Goal: Task Accomplishment & Management: Use online tool/utility

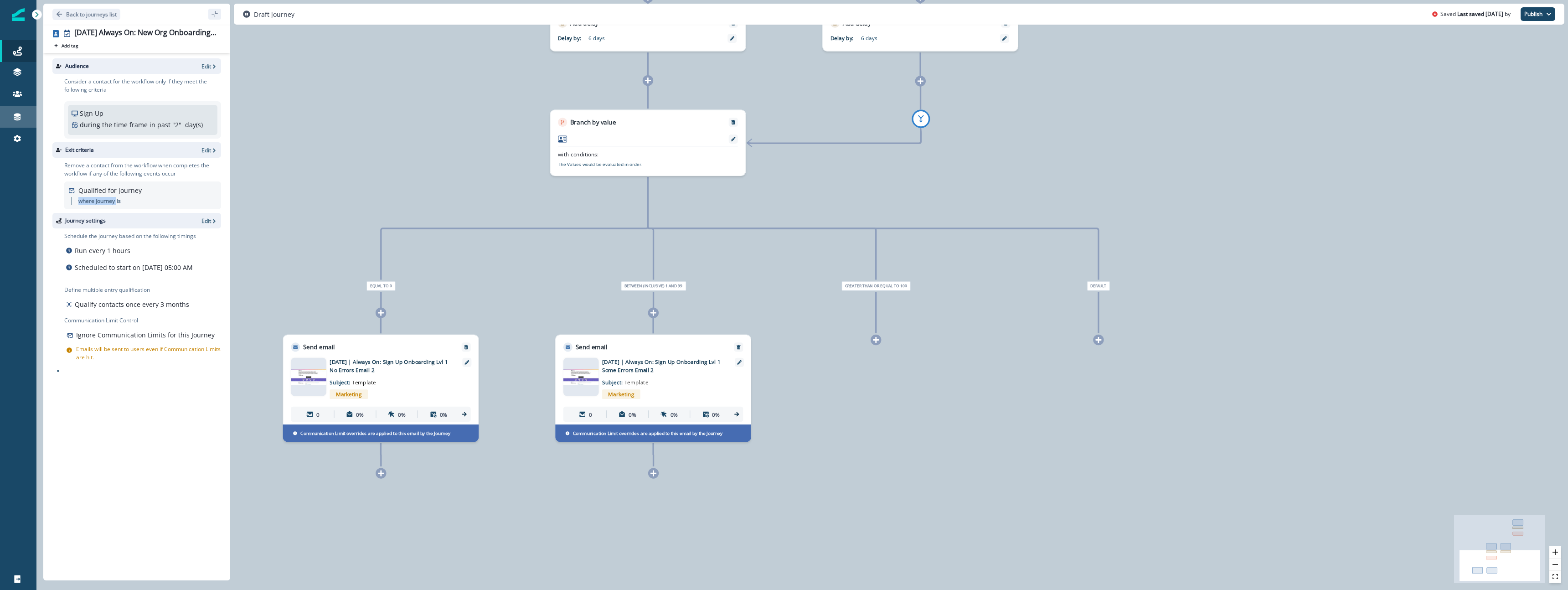
click at [16, 121] on div "Connections" at bounding box center [18, 117] width 29 height 11
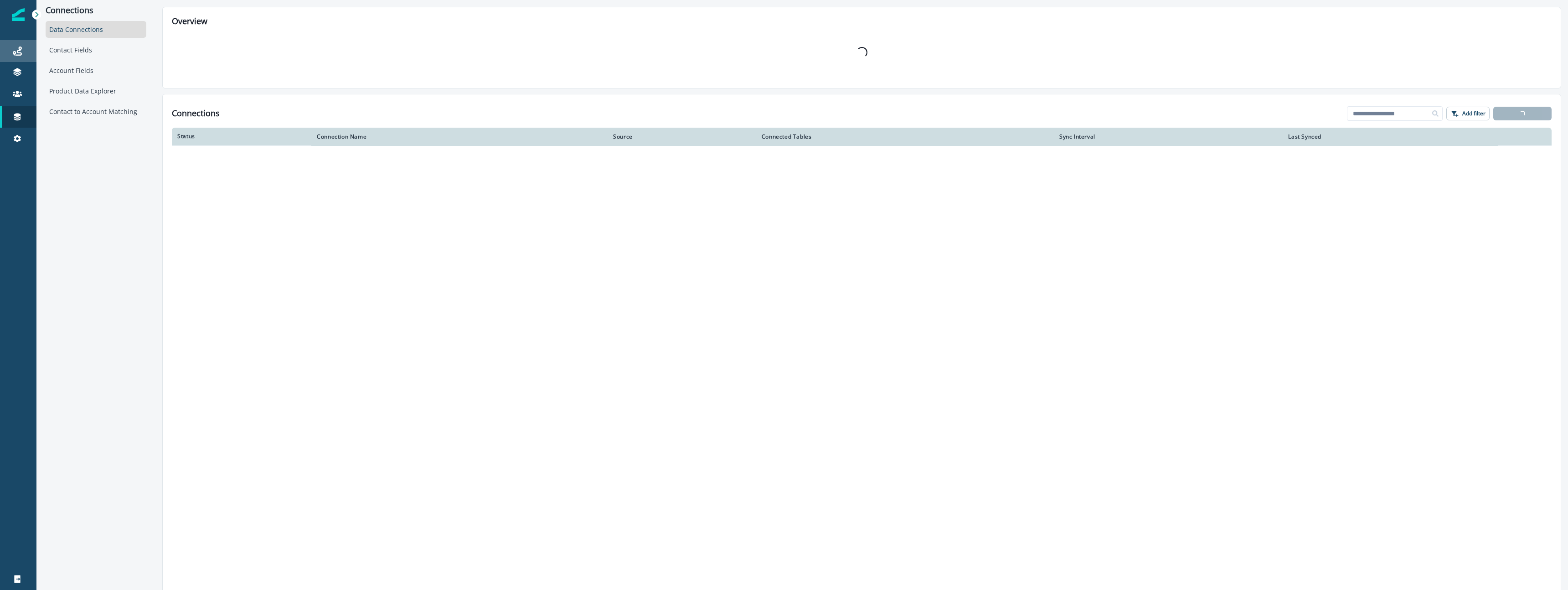
click at [24, 55] on div "Journeys" at bounding box center [18, 51] width 29 height 11
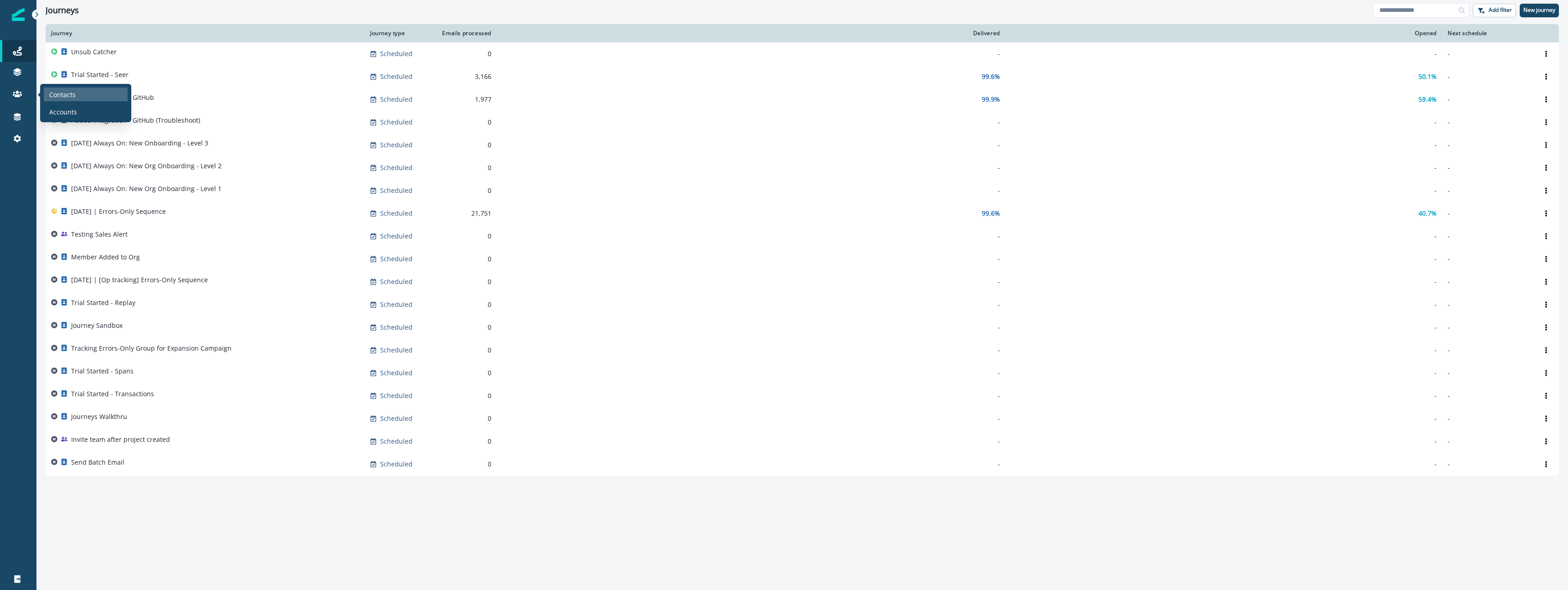
click at [54, 97] on p "Contacts" at bounding box center [62, 95] width 26 height 10
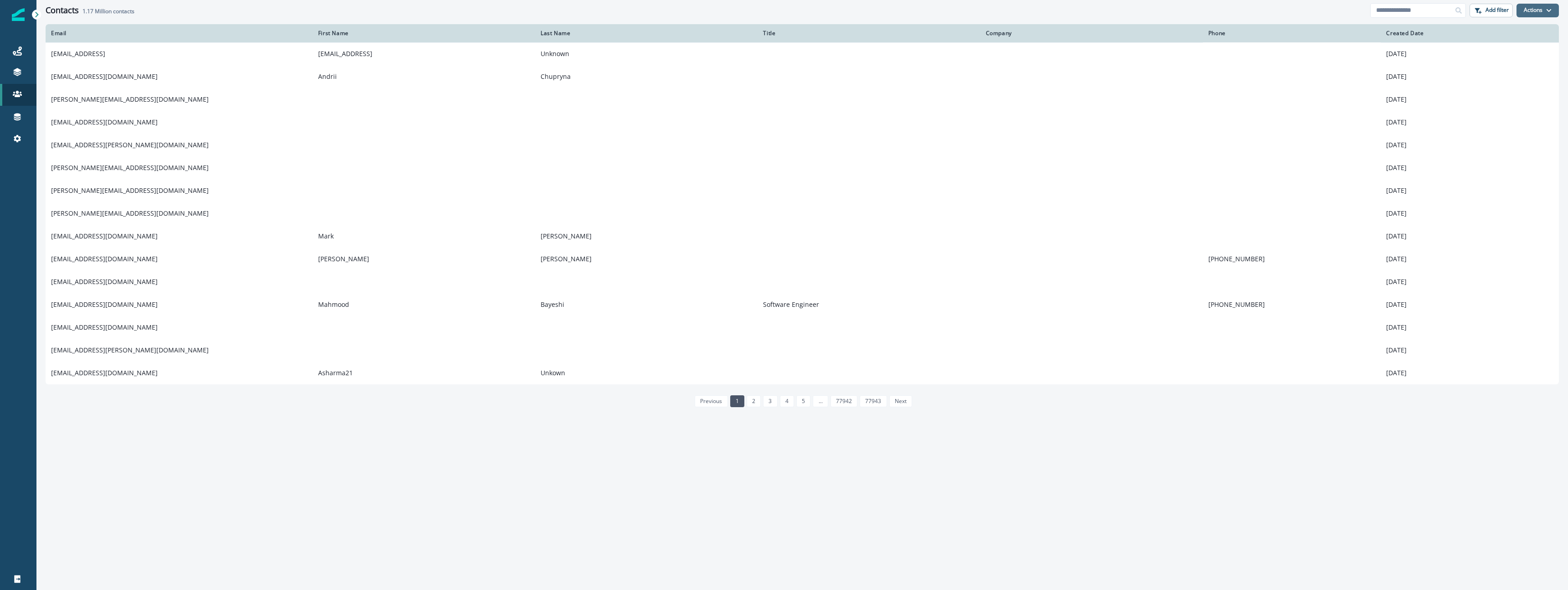
click at [1541, 12] on button "Actions" at bounding box center [1538, 10] width 43 height 13
drag, startPoint x: 1332, startPoint y: 5, endPoint x: 1371, endPoint y: 6, distance: 39.0
click at [1333, 6] on div "Contacts 1.17 Million contacts" at bounding box center [708, 10] width 1325 height 10
click at [1479, 13] on icon "button" at bounding box center [1480, 12] width 4 height 4
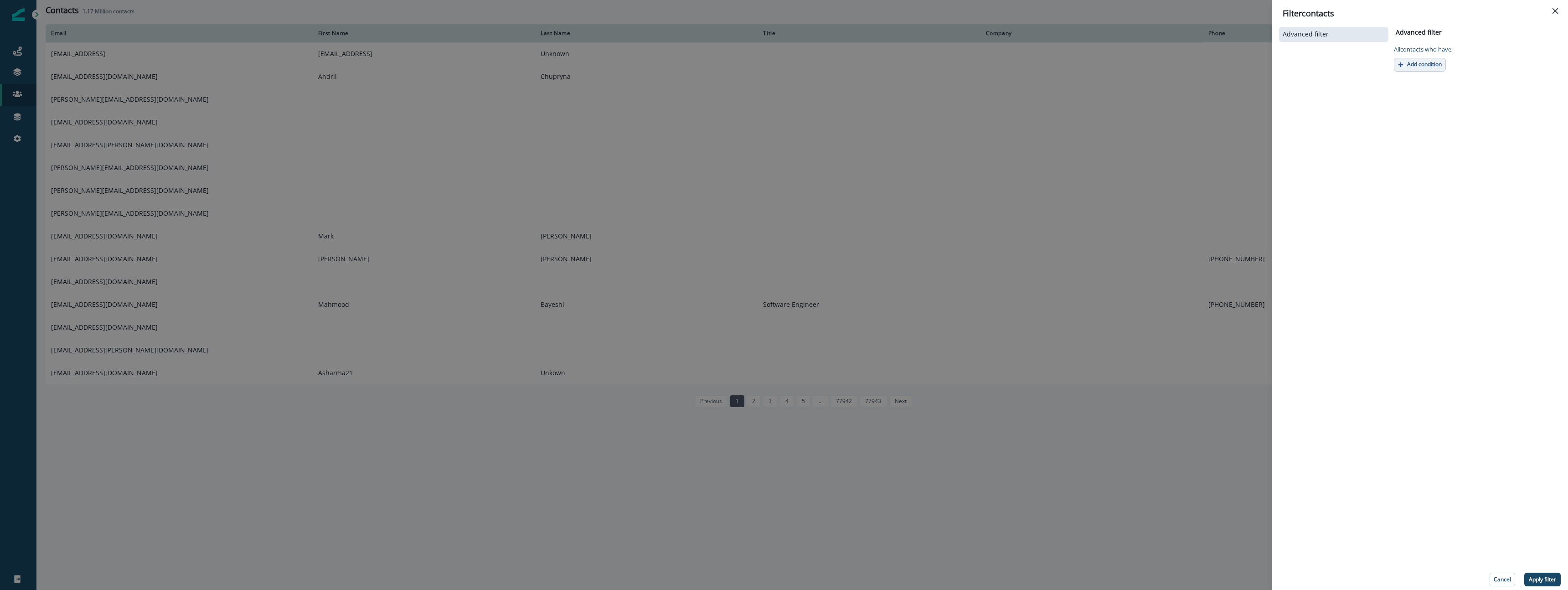
click at [1415, 63] on p "Add condition" at bounding box center [1424, 64] width 35 height 6
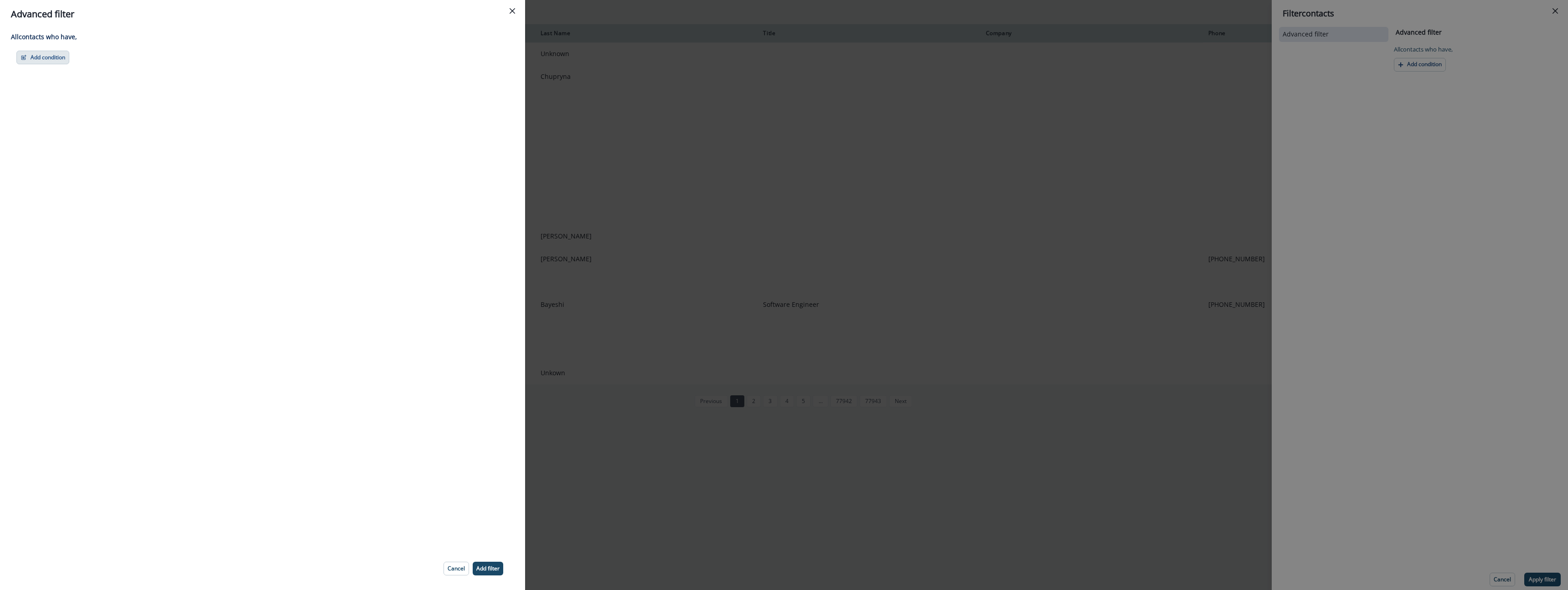
click at [26, 59] on icon "button" at bounding box center [24, 57] width 6 height 6
click at [74, 99] on button "A person property" at bounding box center [74, 96] width 115 height 15
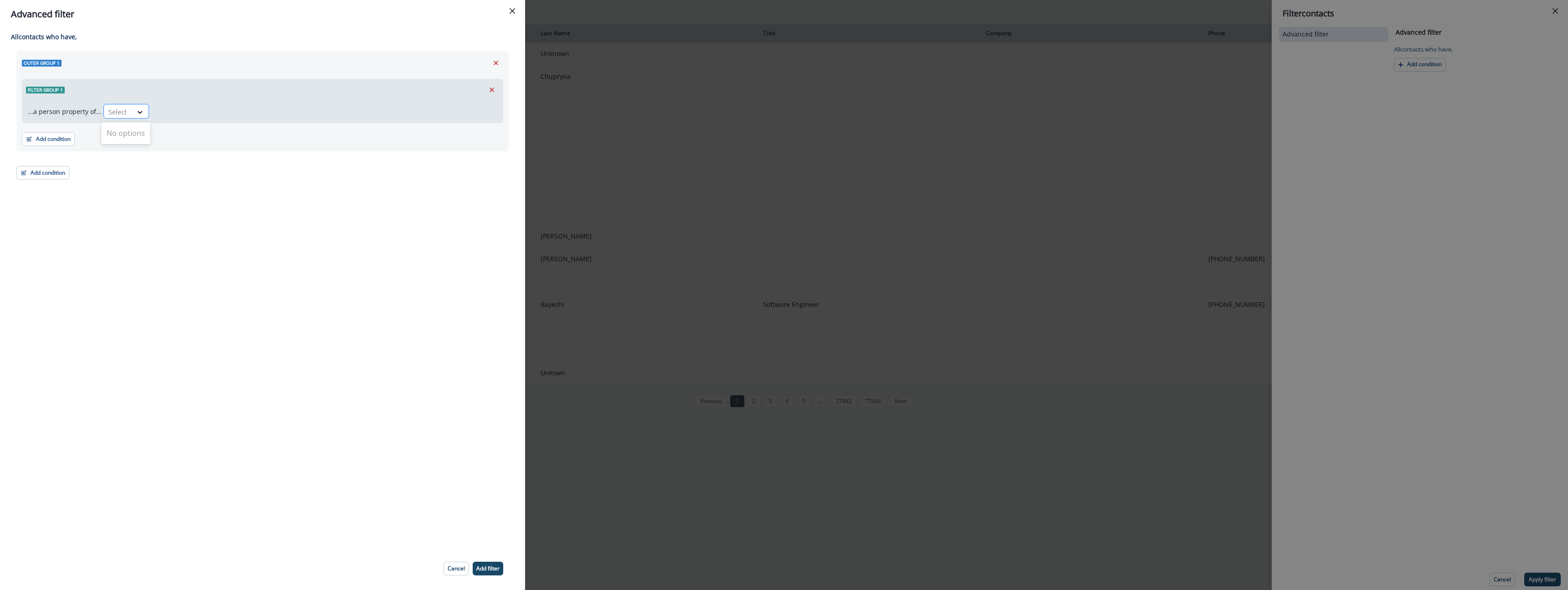
click at [126, 110] on div "Select" at bounding box center [118, 111] width 28 height 15
click at [126, 110] on div "Select" at bounding box center [118, 111] width 28 height 15
click at [132, 111] on div at bounding box center [139, 112] width 15 height 9
click at [128, 111] on div "Select" at bounding box center [118, 111] width 28 height 15
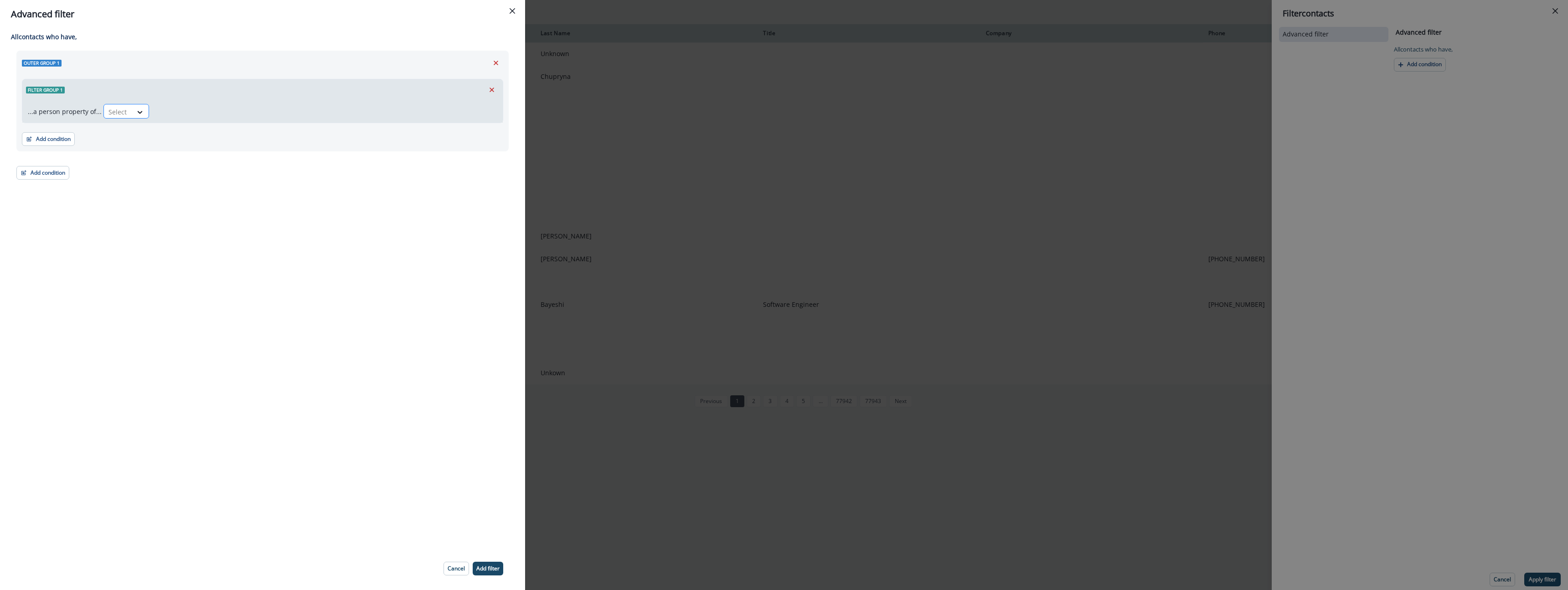
click at [128, 111] on div "Select" at bounding box center [118, 111] width 28 height 15
click at [139, 113] on icon at bounding box center [139, 112] width 8 height 9
click at [139, 112] on icon at bounding box center [139, 112] width 8 height 9
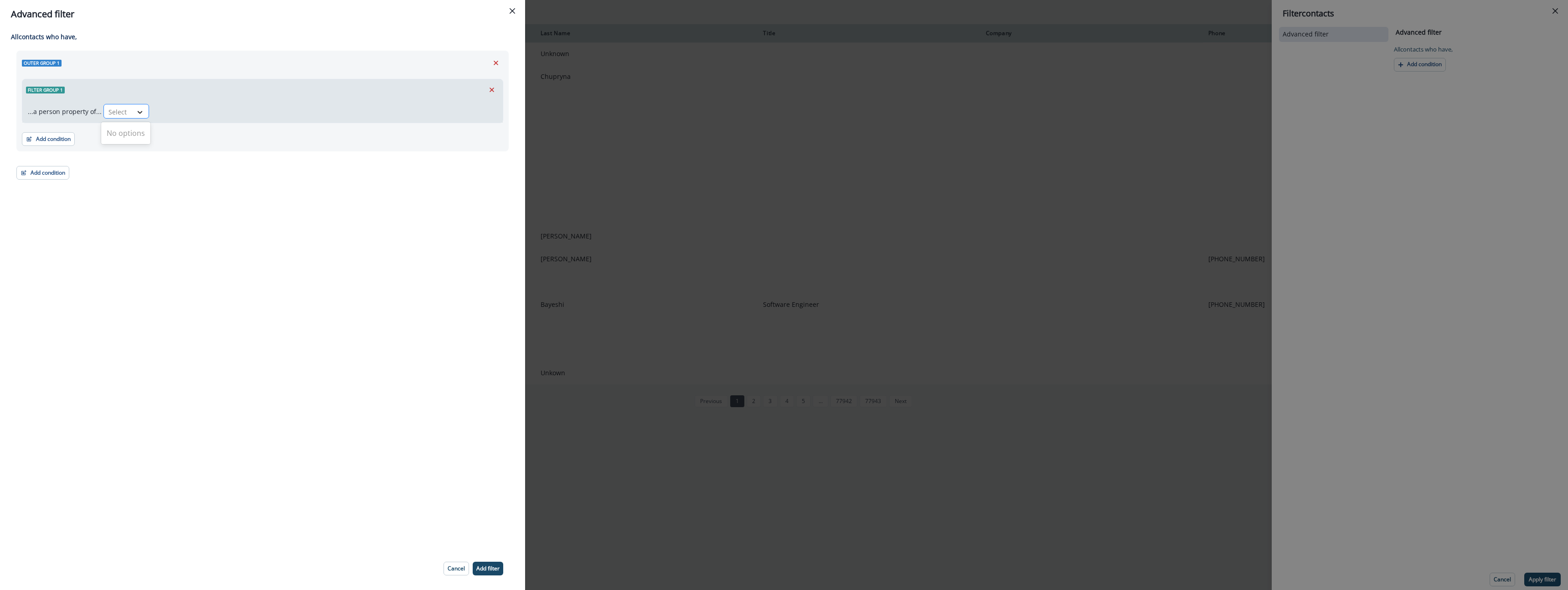
click at [141, 113] on icon at bounding box center [139, 112] width 8 height 9
drag, startPoint x: 288, startPoint y: 219, endPoint x: 183, endPoint y: 121, distance: 143.6
click at [277, 202] on div "All contact s who have, Outer group 1 Filter group 1 ...a person property of...…" at bounding box center [262, 287] width 525 height 519
click at [508, 13] on button "Close" at bounding box center [513, 11] width 15 height 15
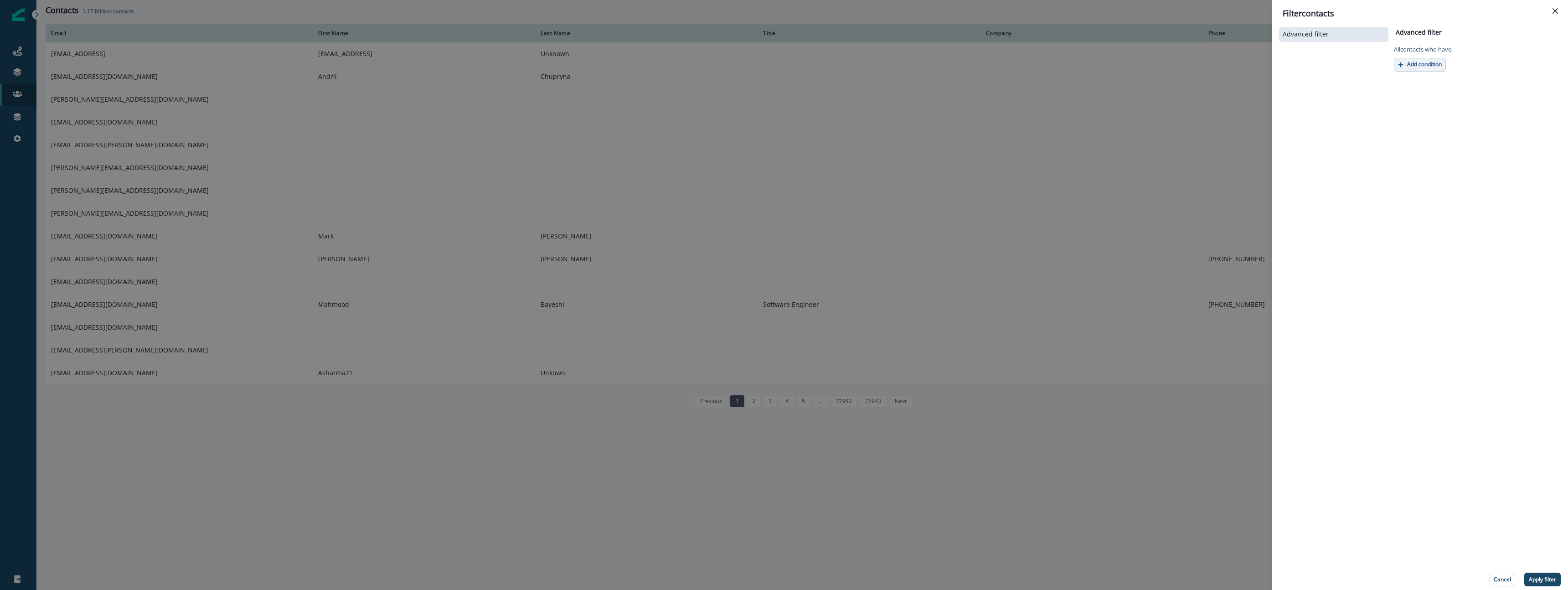
click at [1415, 65] on p "Add condition" at bounding box center [1424, 64] width 35 height 6
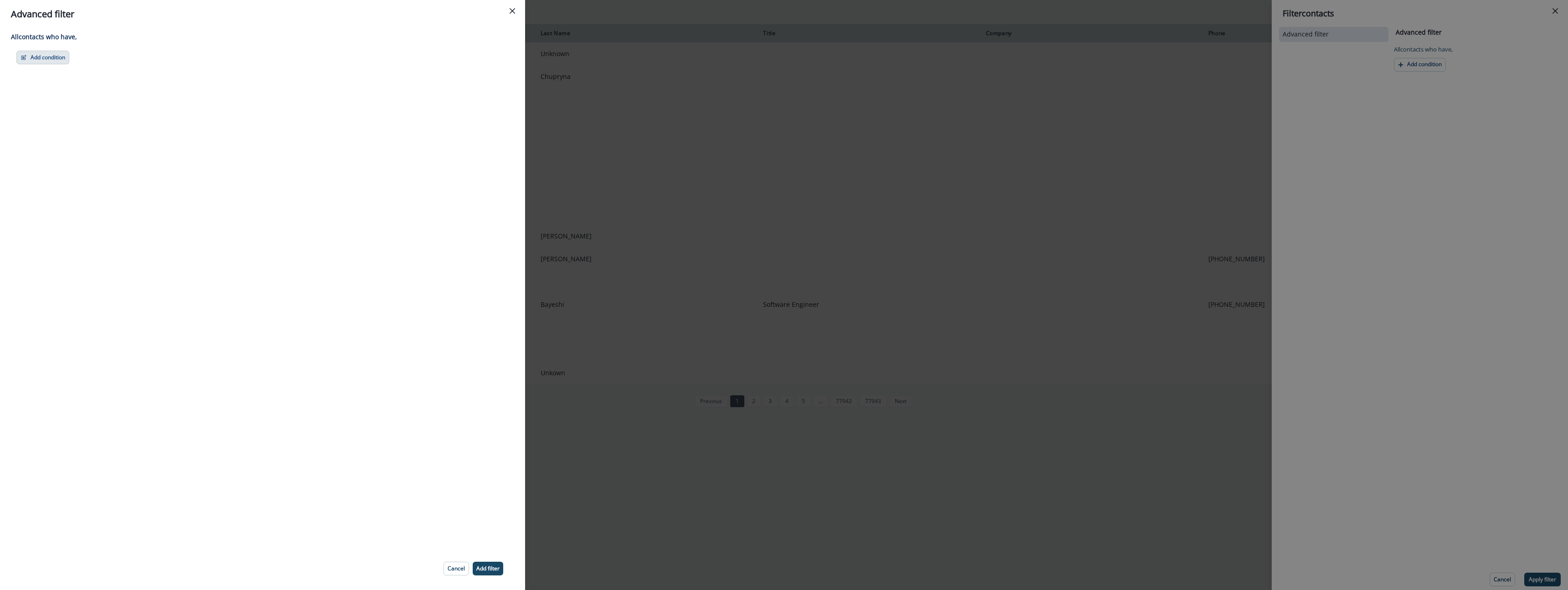
click at [57, 55] on button "Add condition" at bounding box center [43, 57] width 53 height 13
click at [72, 96] on button "A person property" at bounding box center [74, 96] width 115 height 15
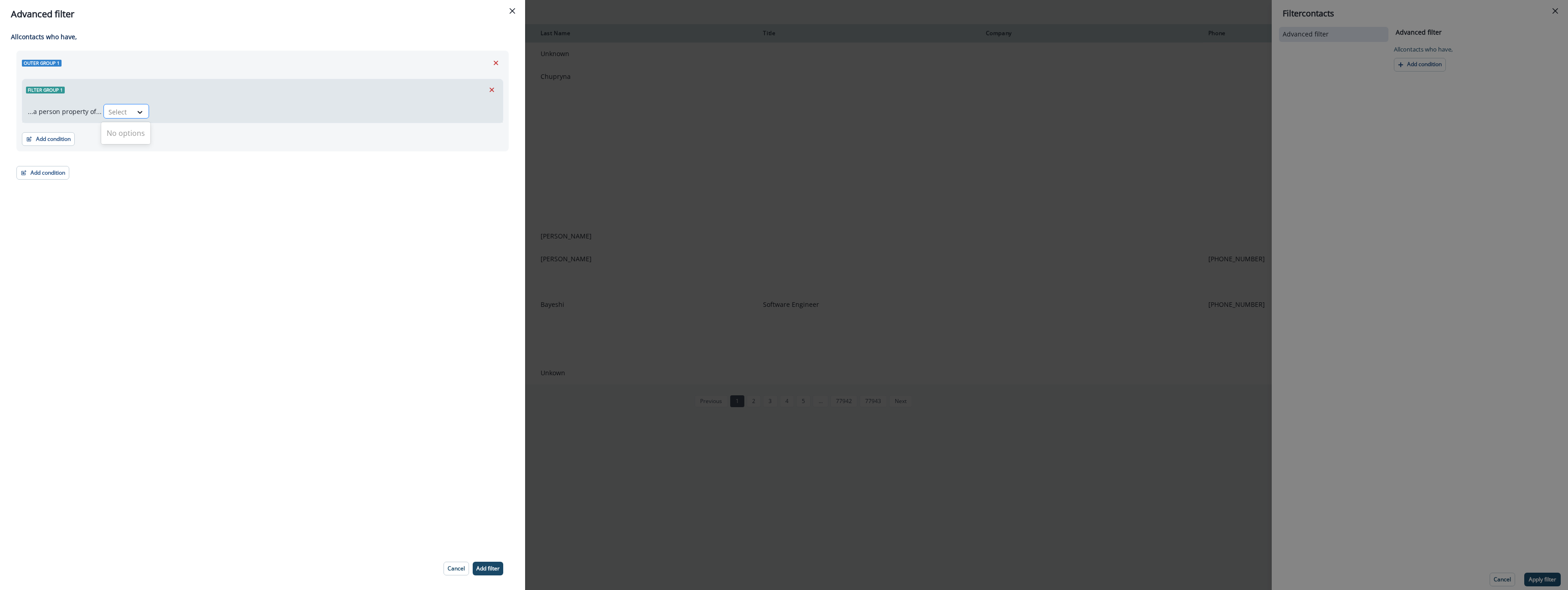
click at [115, 110] on div at bounding box center [117, 111] width 19 height 12
click at [491, 87] on icon "Remove" at bounding box center [491, 90] width 8 height 8
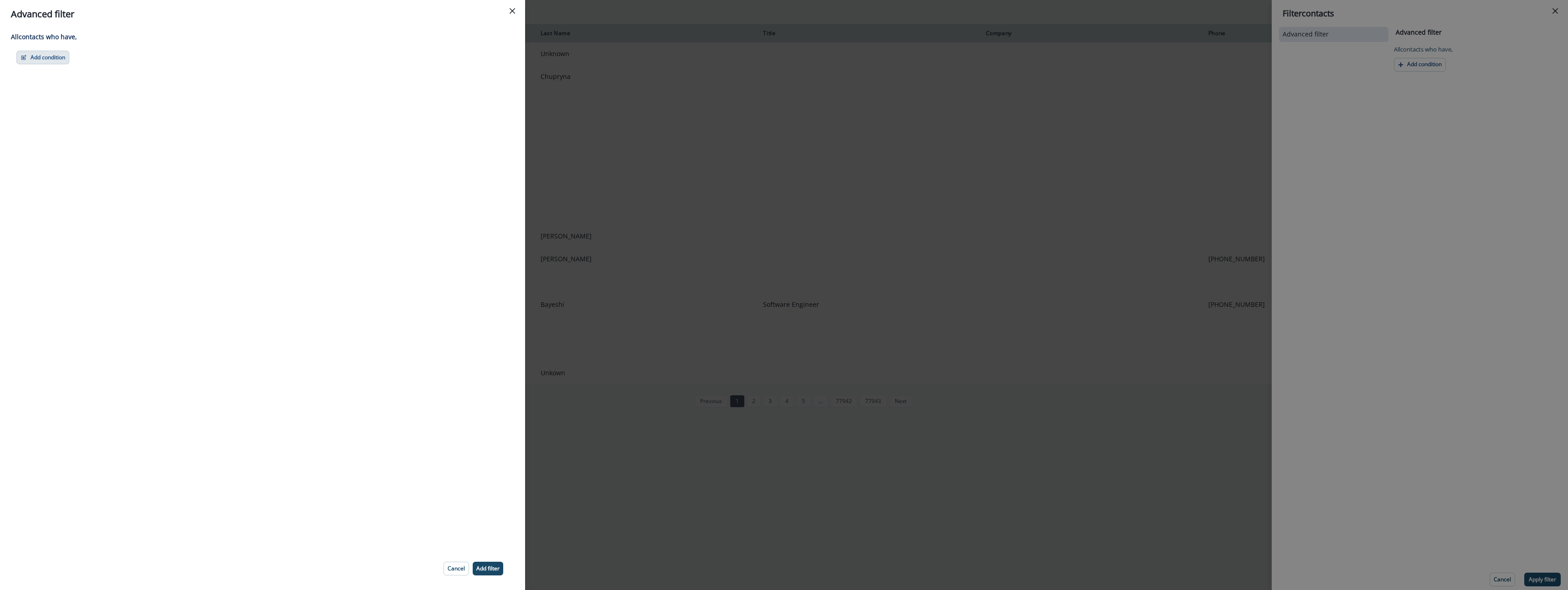
click at [37, 51] on button "Add condition" at bounding box center [43, 57] width 53 height 13
click at [39, 112] on button "Performed a product event" at bounding box center [74, 111] width 115 height 15
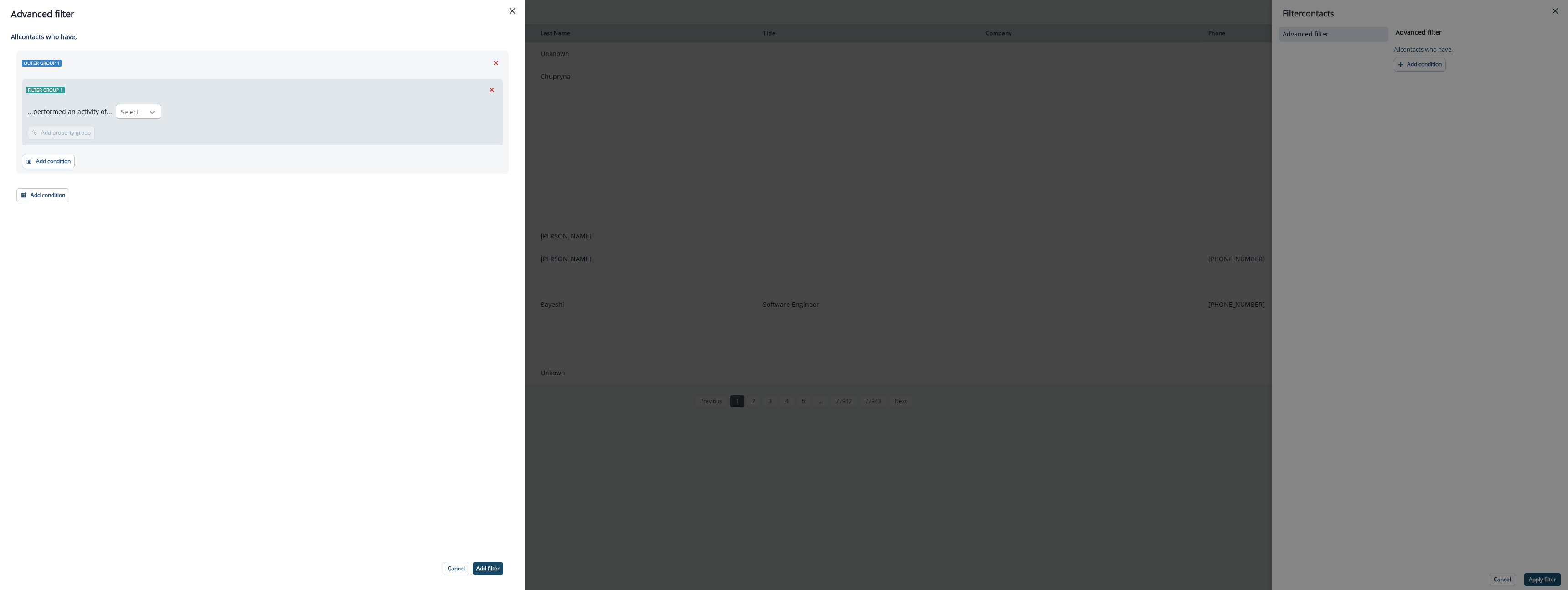
click at [150, 113] on icon at bounding box center [152, 112] width 5 height 2
drag, startPoint x: 651, startPoint y: 137, endPoint x: 561, endPoint y: 56, distance: 121.1
click at [644, 130] on div "Advanced filter All contact s who have, Outer group 1 Filter group 1 ...perform…" at bounding box center [784, 295] width 1568 height 590
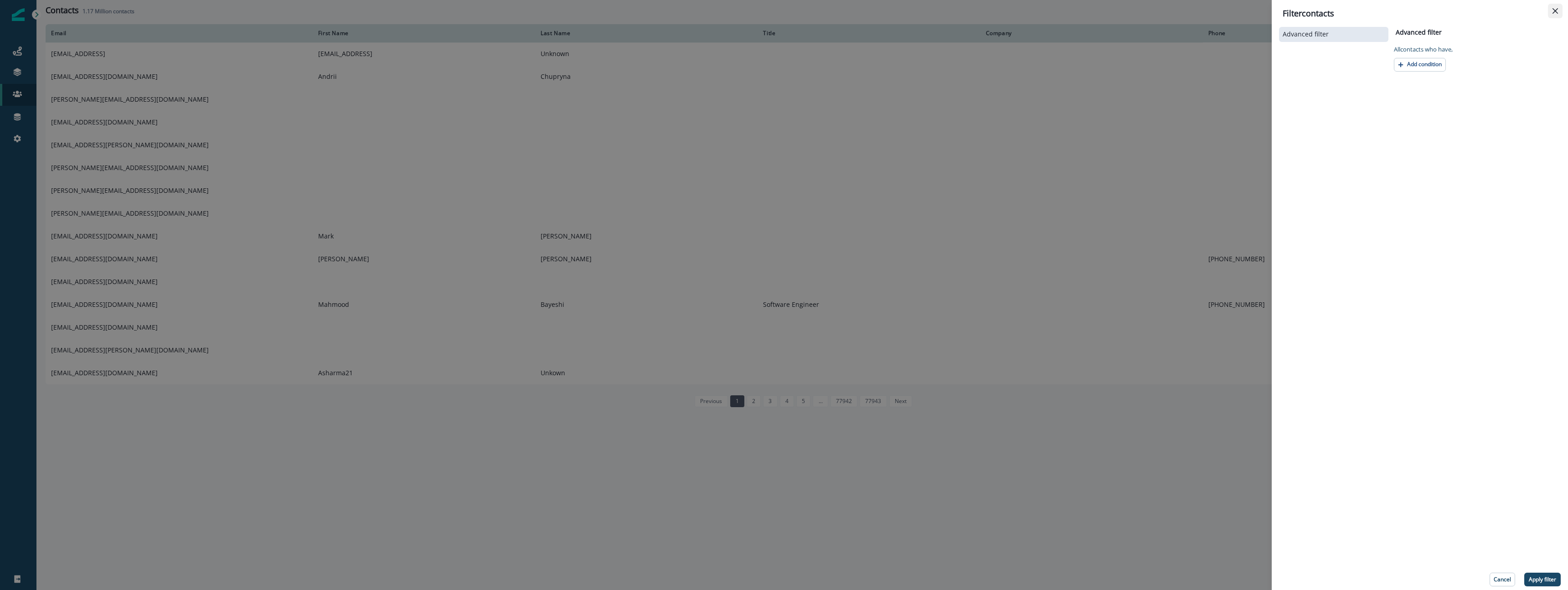
click at [1561, 12] on button "Close" at bounding box center [1555, 11] width 15 height 15
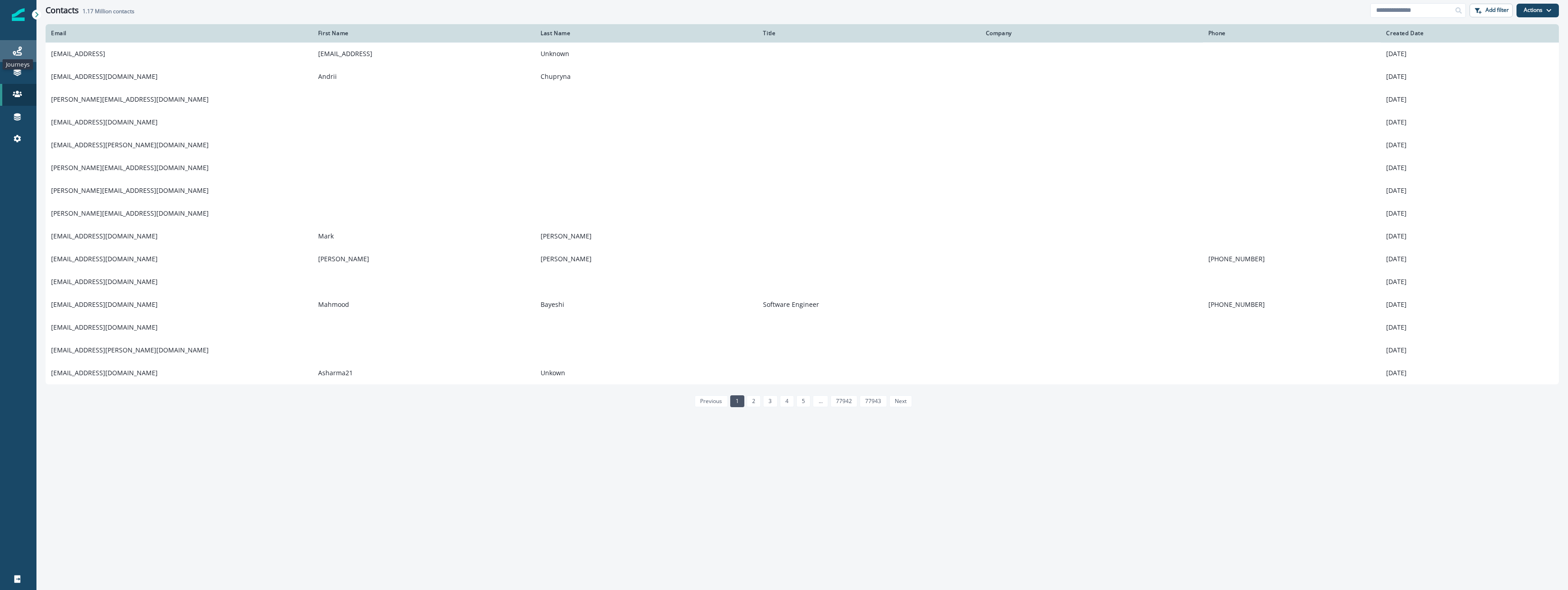
click at [15, 55] on icon at bounding box center [17, 51] width 9 height 9
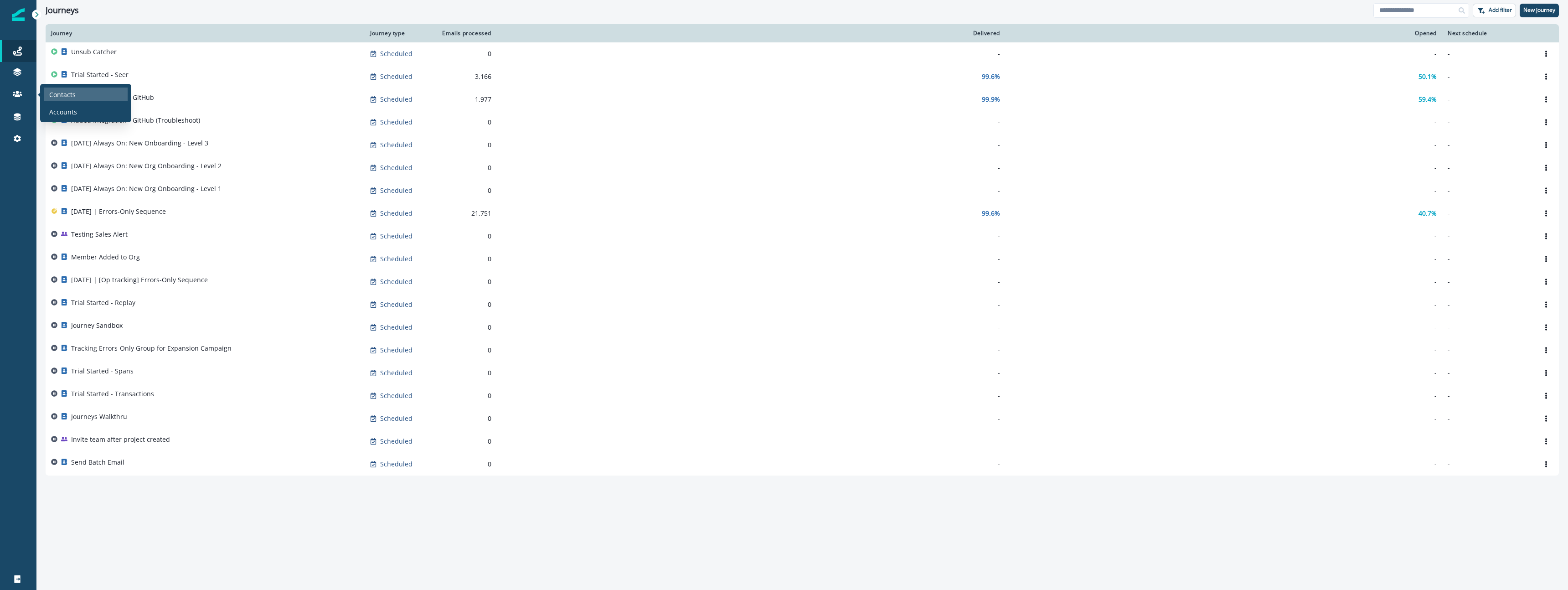
click at [67, 97] on p "Contacts" at bounding box center [62, 95] width 26 height 10
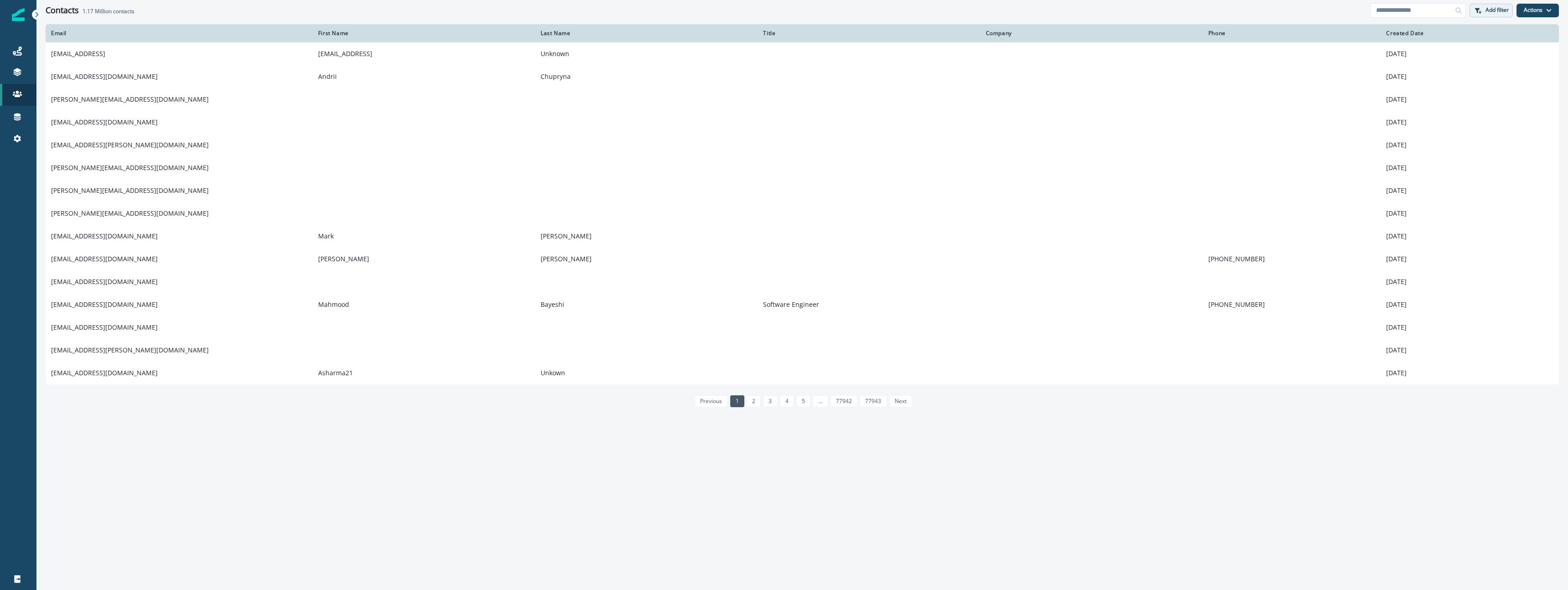
click at [1498, 7] on p "Add filter" at bounding box center [1497, 10] width 23 height 6
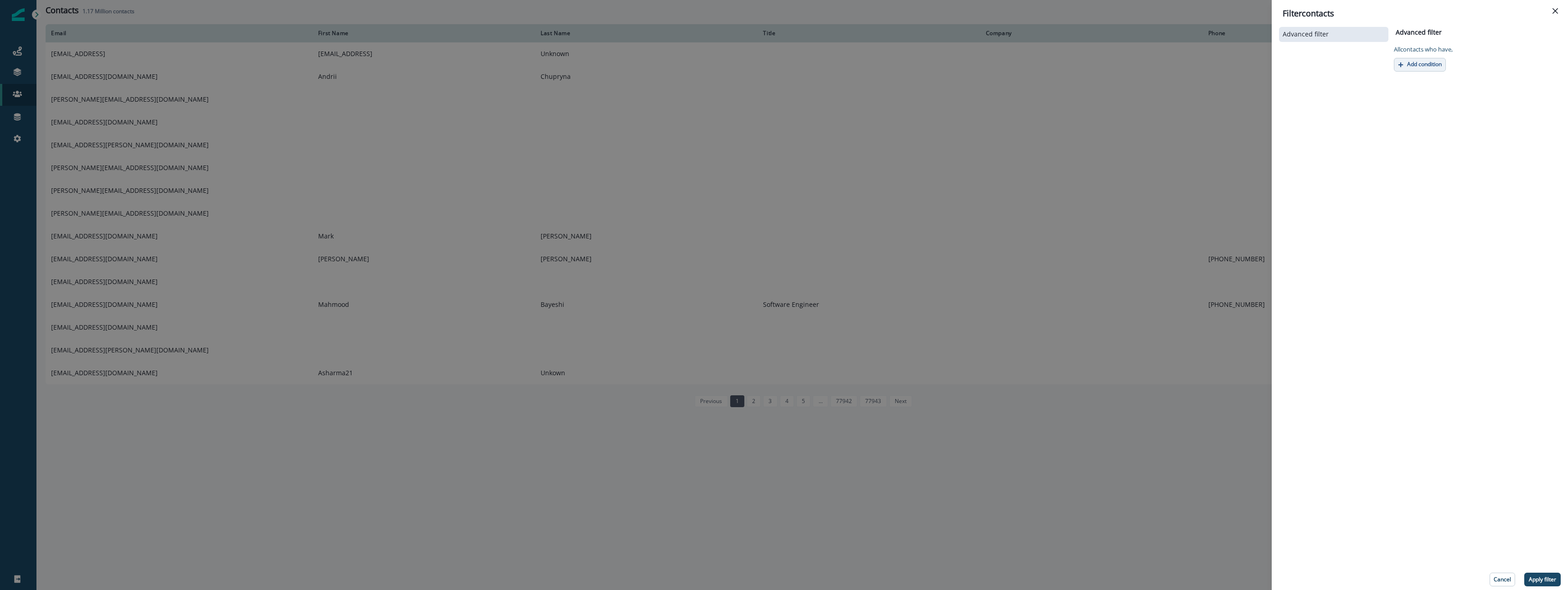
click at [1425, 63] on p "Add condition" at bounding box center [1424, 64] width 35 height 6
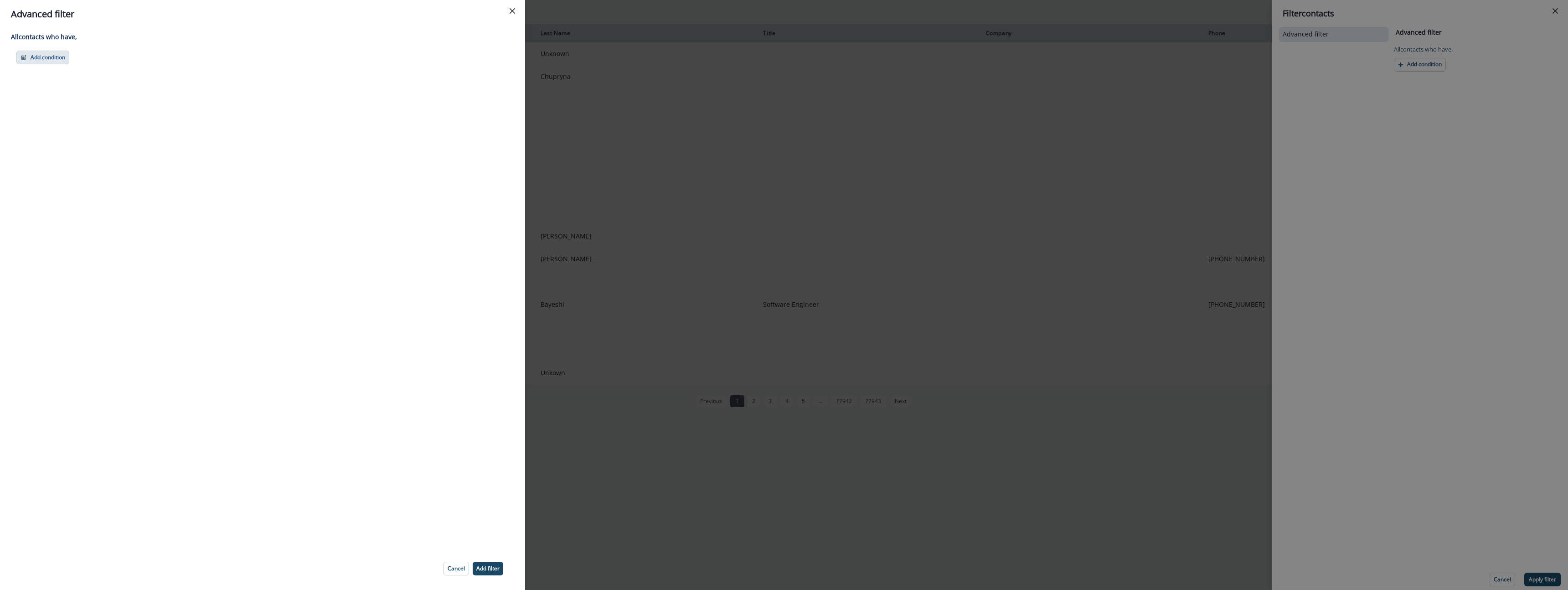
click at [53, 59] on button "Add condition" at bounding box center [43, 57] width 53 height 13
click at [80, 99] on button "A person property" at bounding box center [74, 96] width 115 height 15
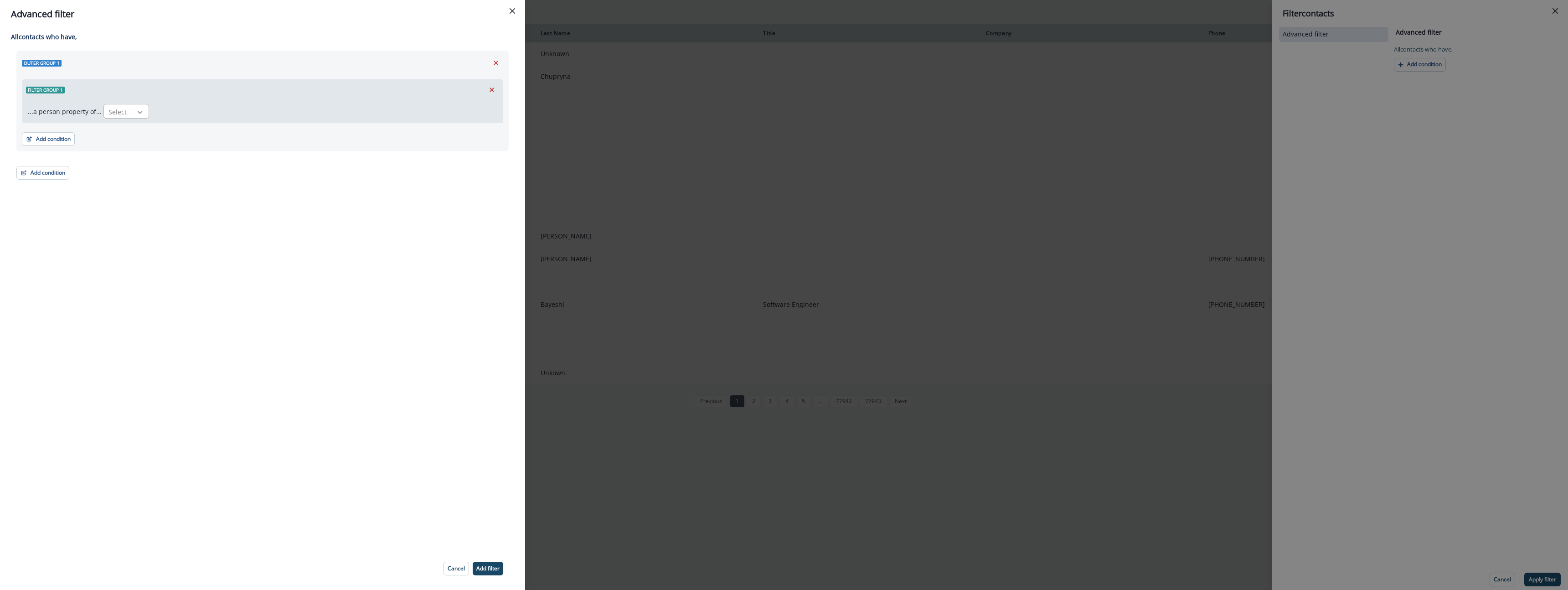
click at [142, 116] on div at bounding box center [139, 112] width 15 height 9
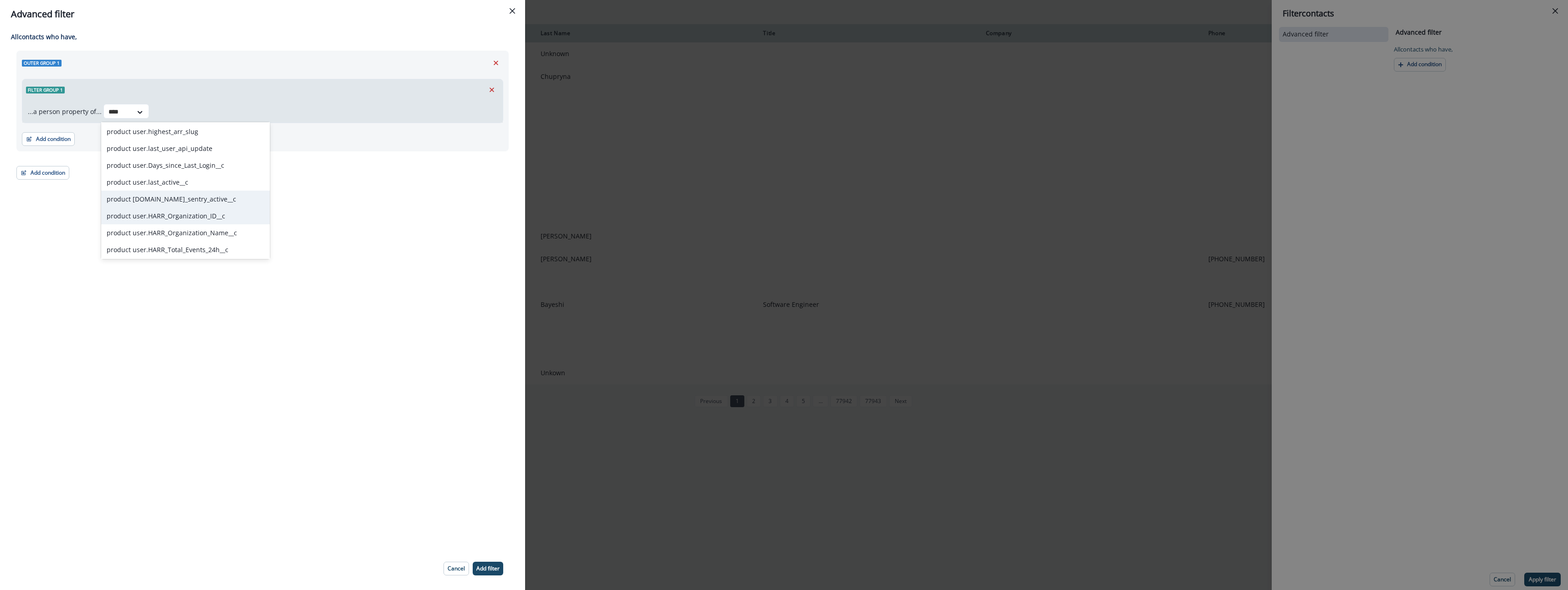
scroll to position [525, 0]
type input "****"
click at [226, 322] on div "All contact s who have, Outer group 1 Filter group 1 ...a person property of...…" at bounding box center [262, 287] width 525 height 519
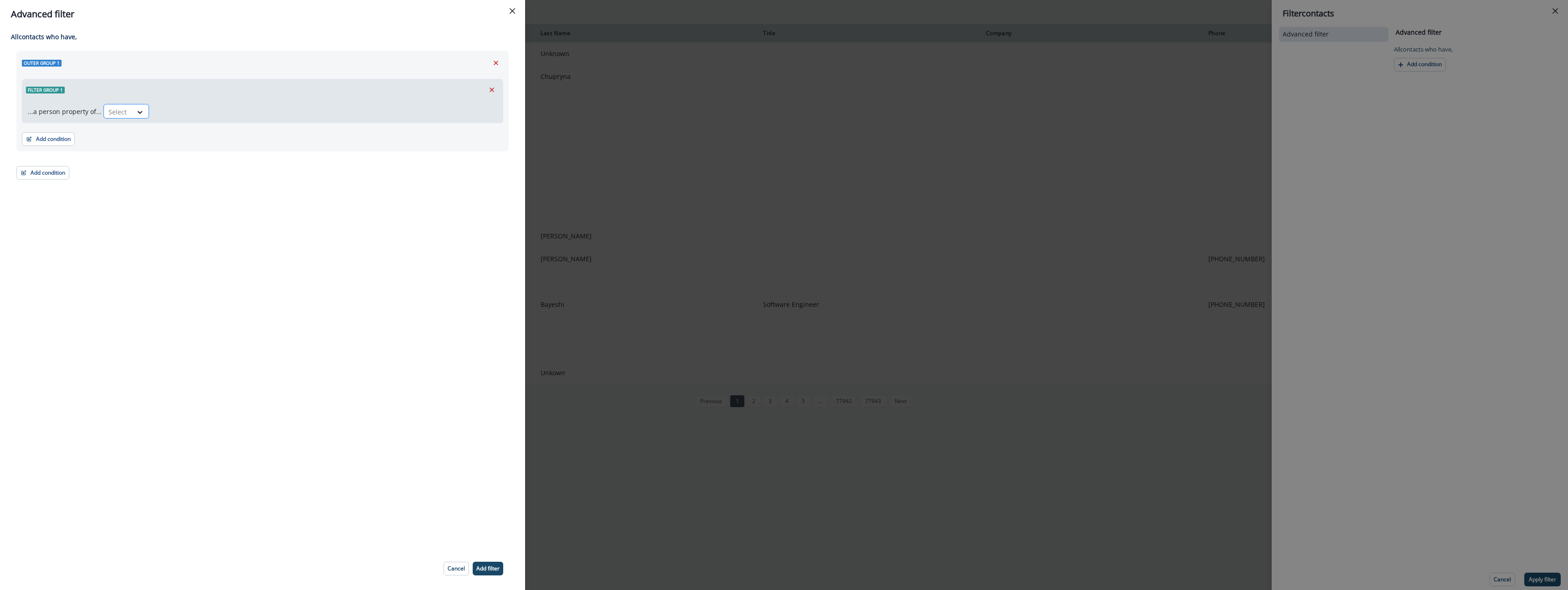
click at [122, 113] on div at bounding box center [117, 111] width 19 height 12
drag, startPoint x: 123, startPoint y: 113, endPoint x: 81, endPoint y: 120, distance: 42.6
click at [123, 113] on div at bounding box center [117, 111] width 19 height 12
click at [62, 135] on button "Add condition" at bounding box center [48, 139] width 53 height 13
click at [101, 197] on button "Performed a product event" at bounding box center [80, 193] width 115 height 15
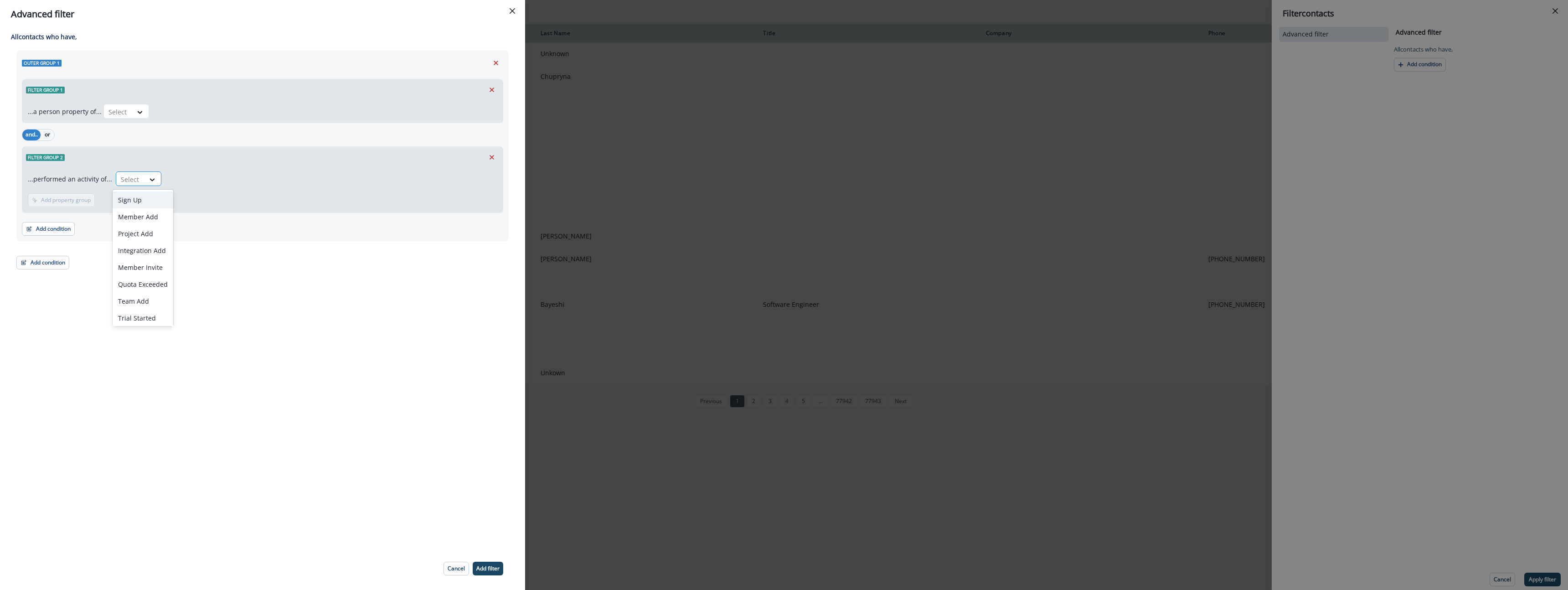
click at [130, 172] on div "Select" at bounding box center [130, 179] width 28 height 15
